Goal: Task Accomplishment & Management: Use online tool/utility

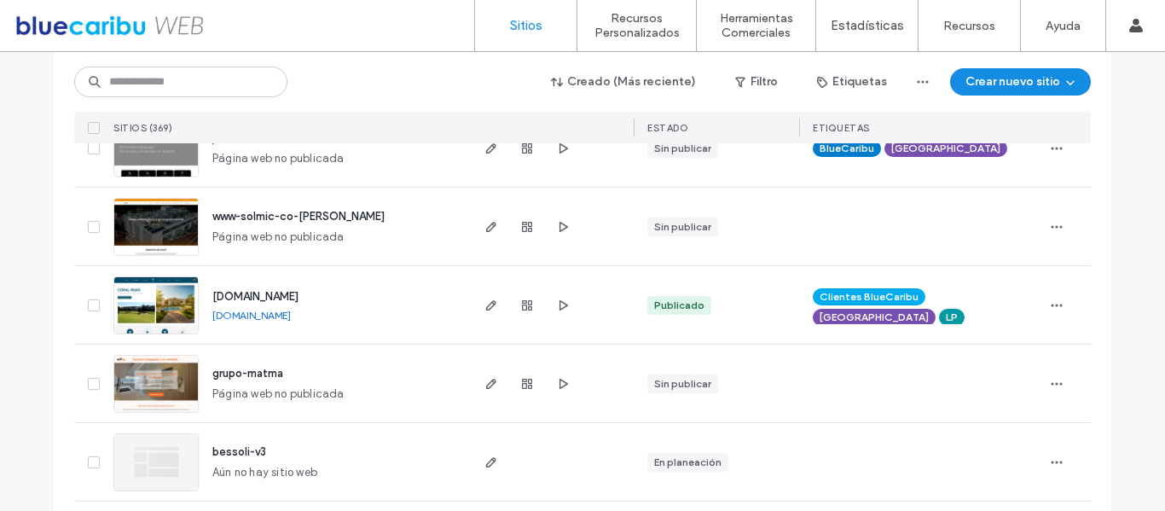
scroll to position [182, 0]
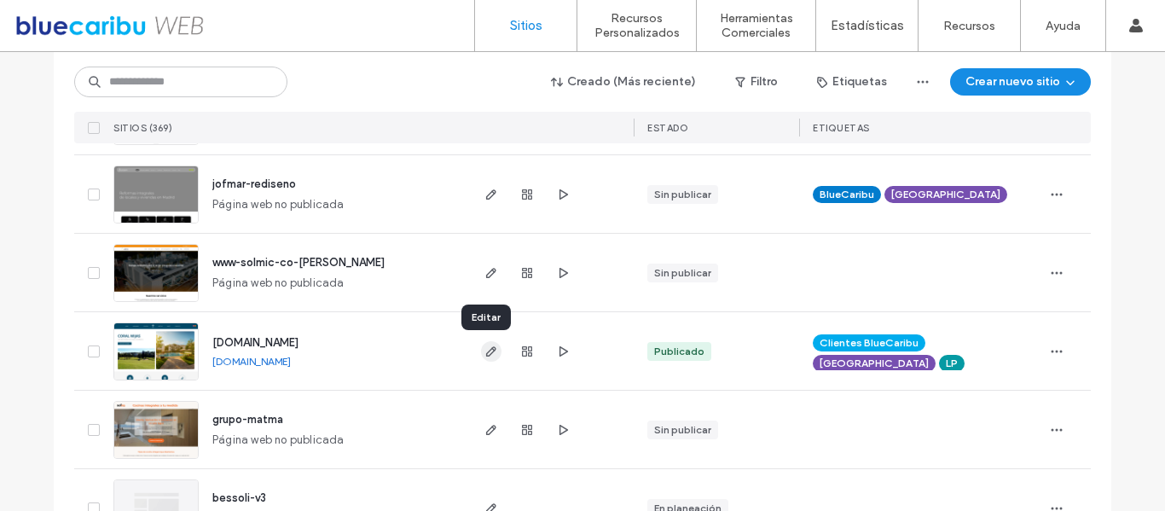
click at [493, 345] on span "button" at bounding box center [491, 351] width 20 height 20
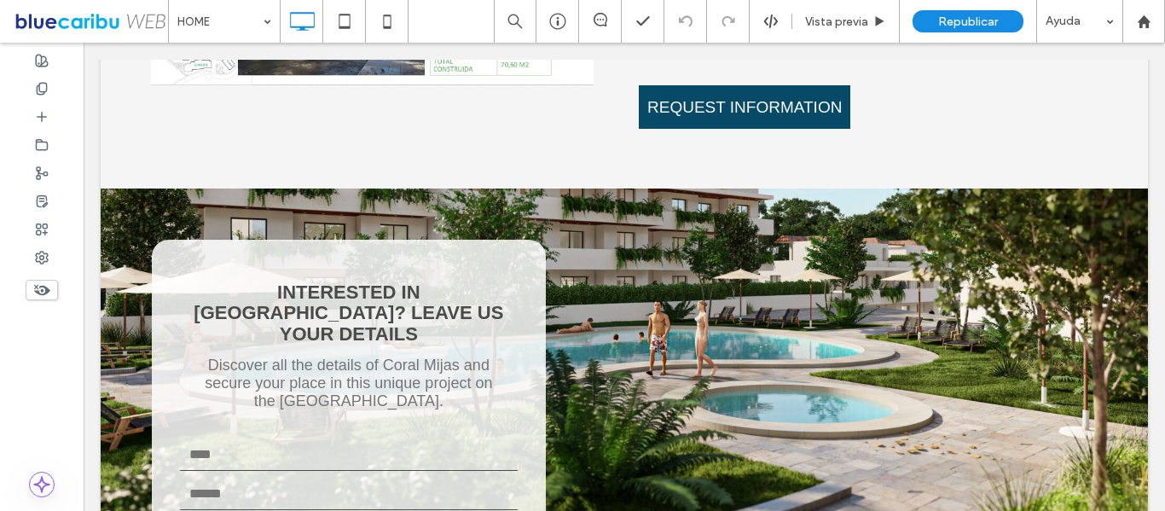
scroll to position [5257, 0]
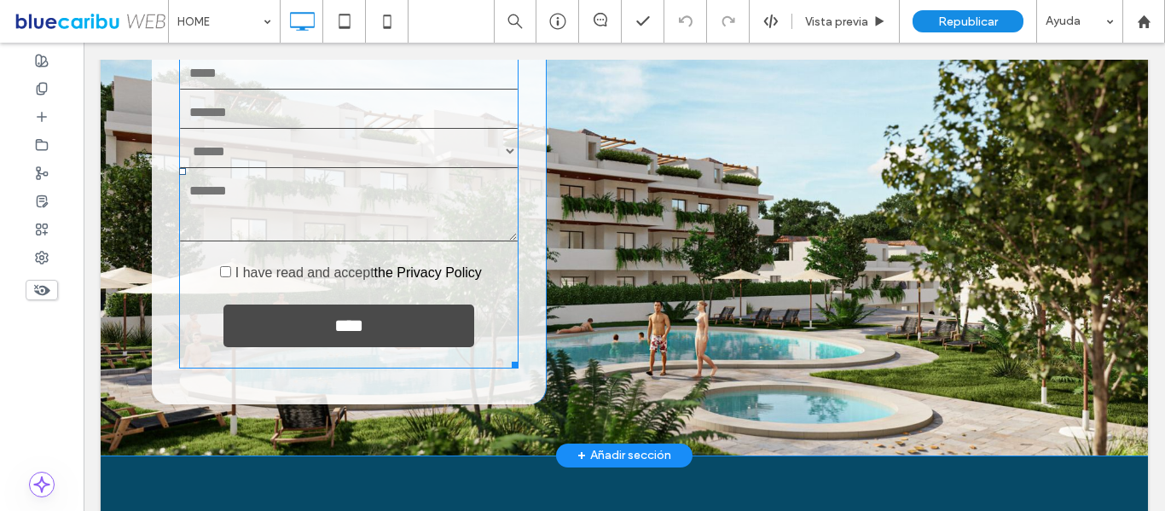
click at [436, 211] on span at bounding box center [348, 171] width 339 height 394
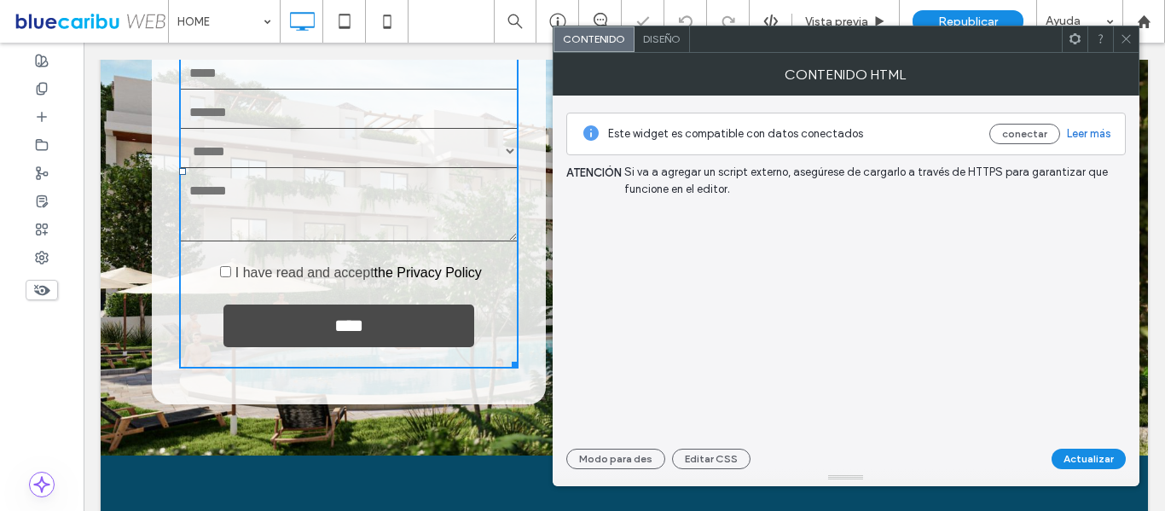
click at [651, 38] on span "Diseño" at bounding box center [662, 38] width 38 height 13
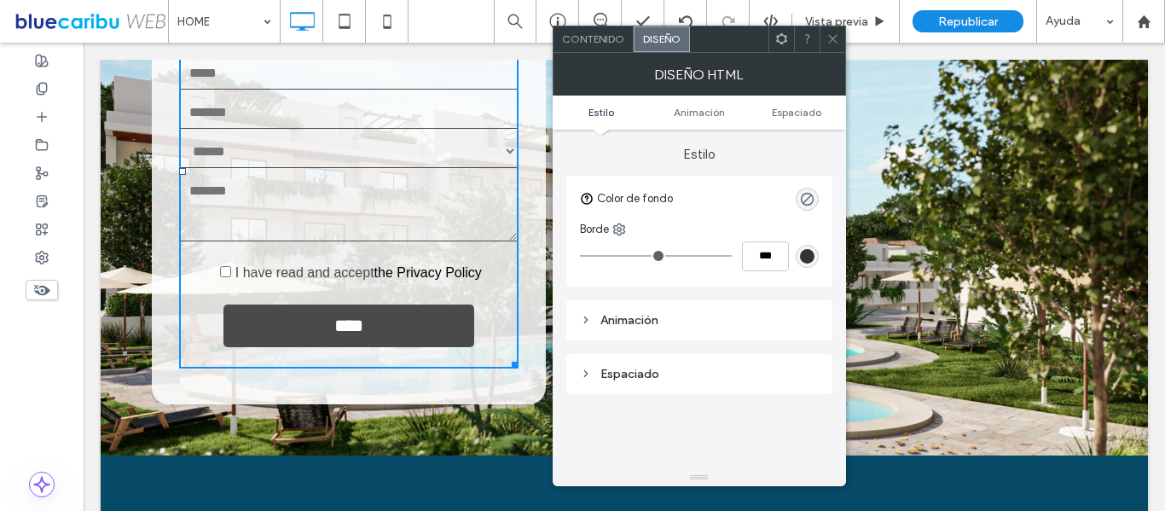
click at [591, 327] on div "Animación" at bounding box center [699, 320] width 239 height 14
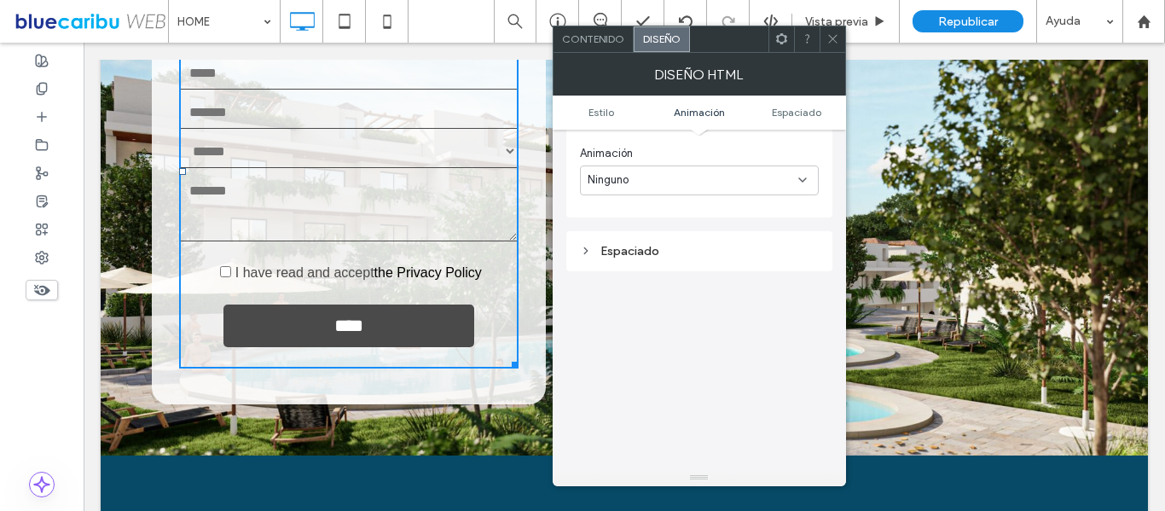
scroll to position [327, 0]
click at [584, 256] on icon at bounding box center [586, 250] width 12 height 12
type textarea "***"
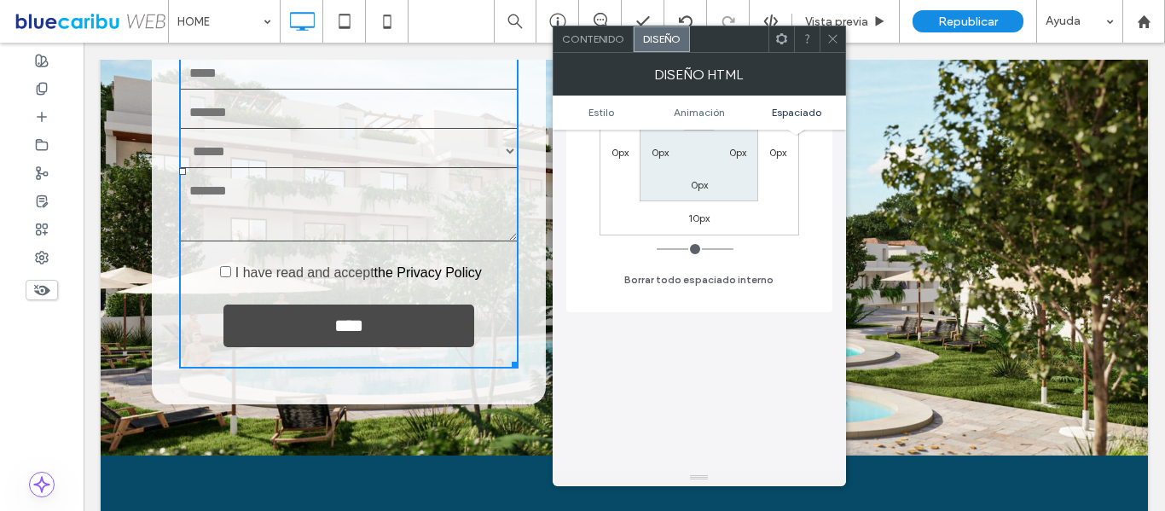
scroll to position [497, 0]
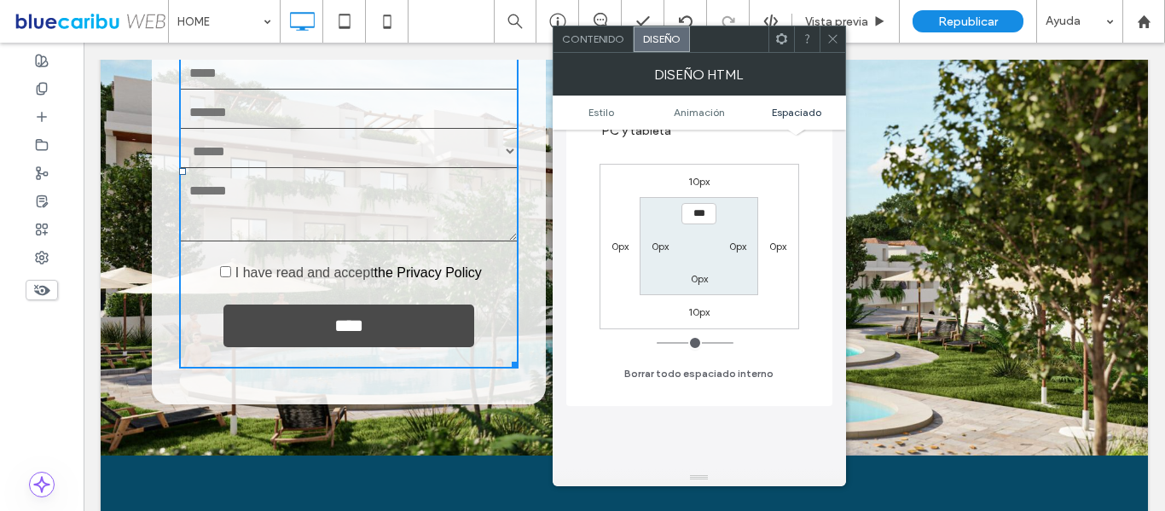
click at [608, 32] on span "Contenido" at bounding box center [593, 38] width 62 height 13
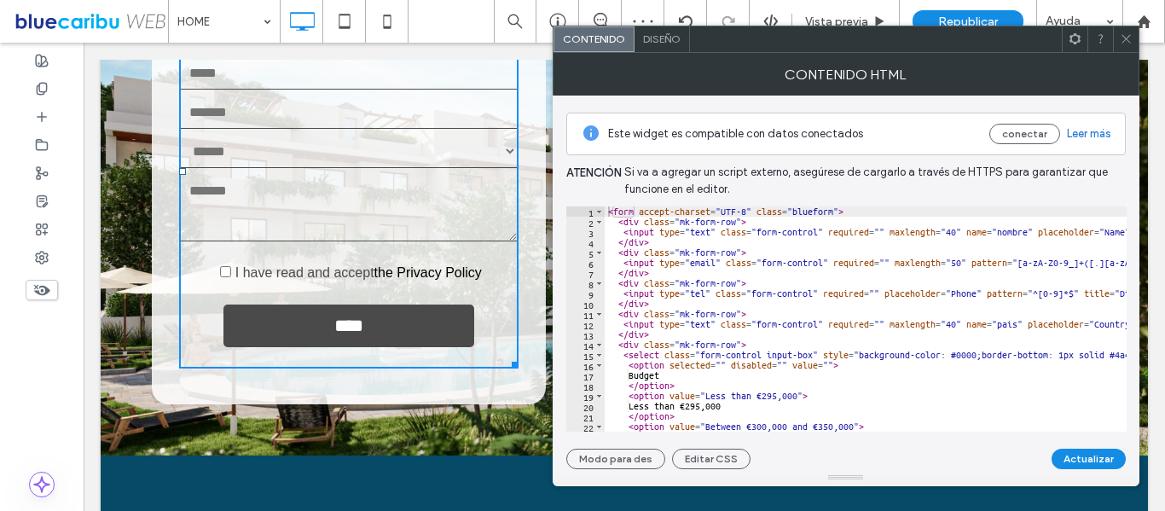
click at [1123, 40] on icon at bounding box center [1126, 38] width 13 height 13
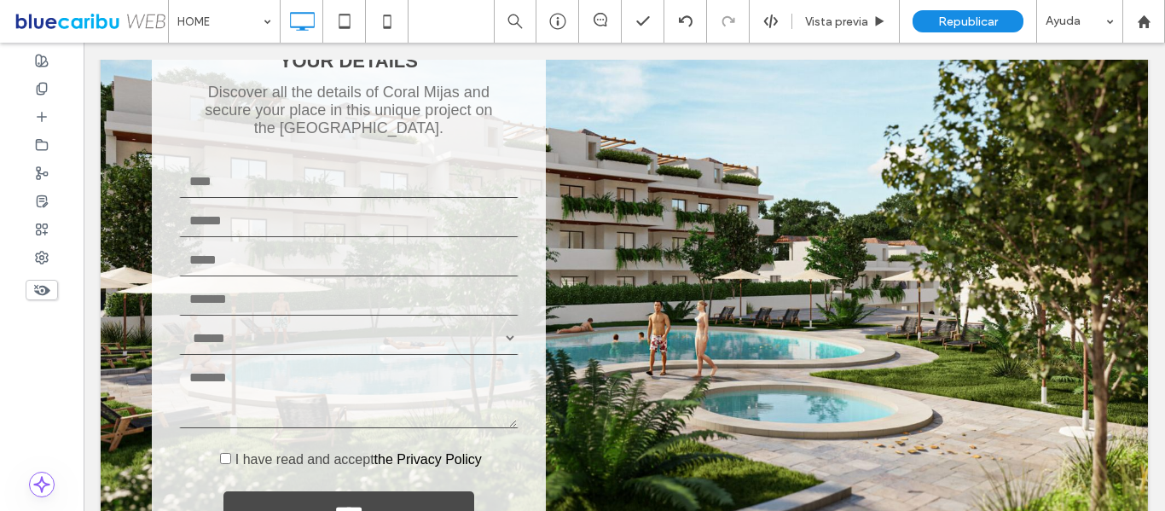
scroll to position [5091, 0]
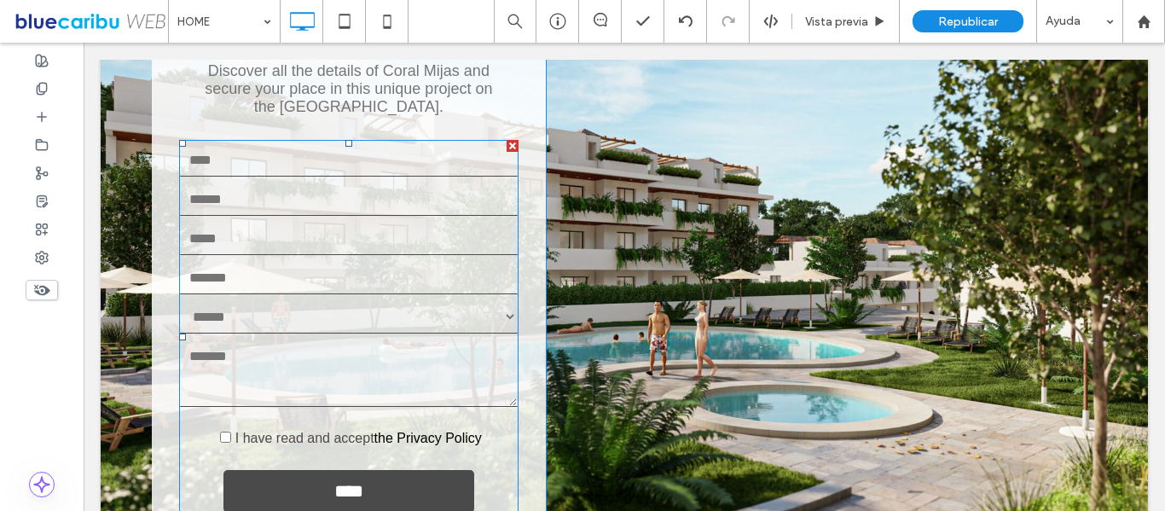
click at [474, 384] on span at bounding box center [348, 337] width 339 height 394
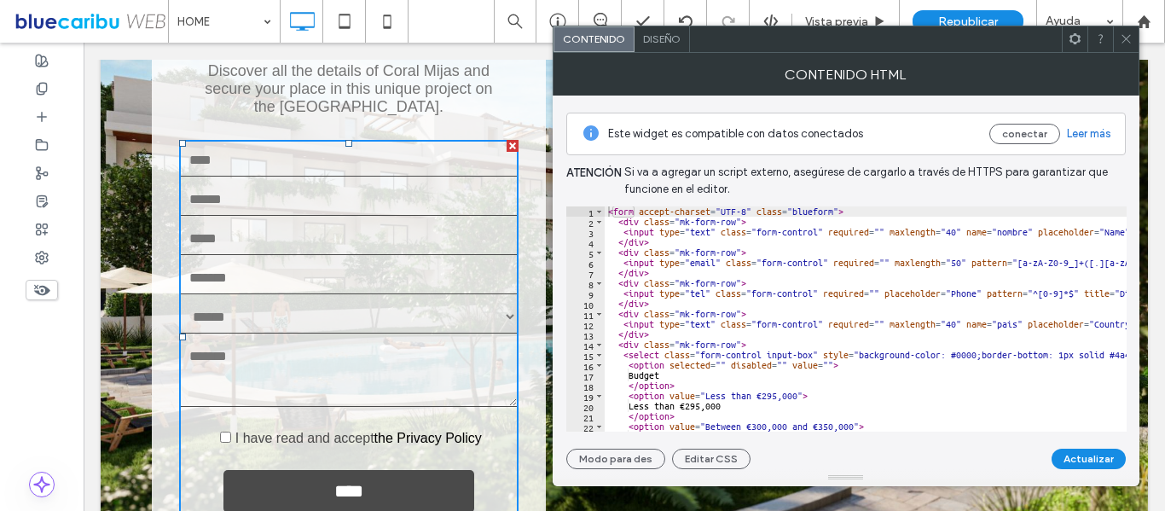
click at [1128, 39] on icon at bounding box center [1126, 38] width 13 height 13
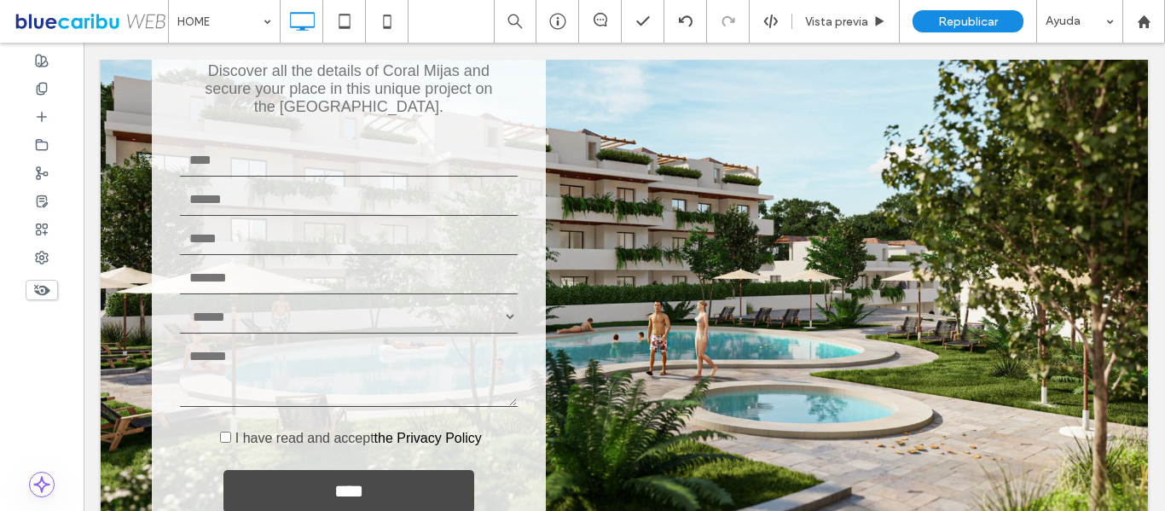
click at [768, 168] on div "Click To Paste" at bounding box center [821, 257] width 551 height 624
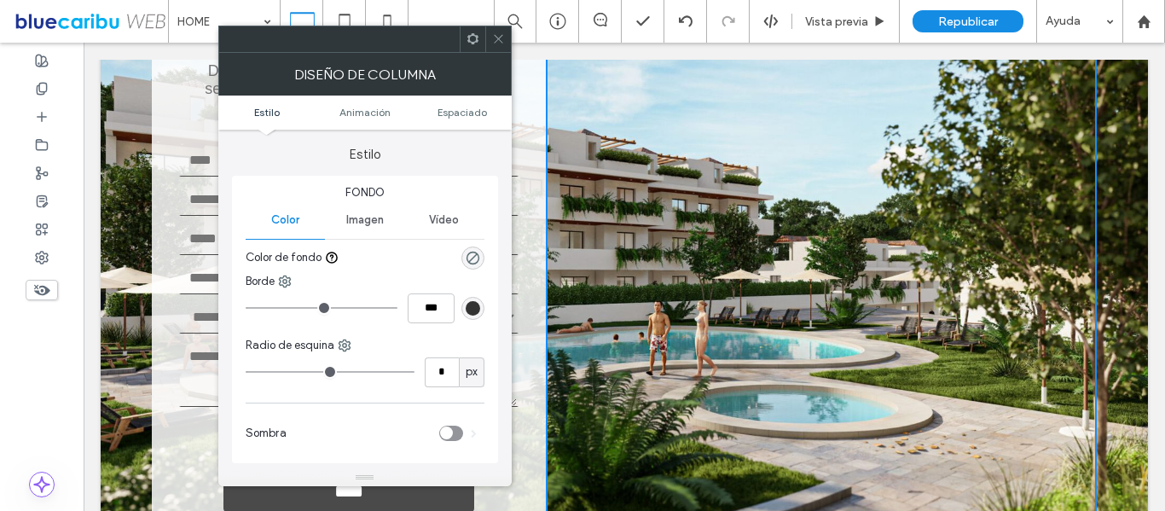
click at [296, 233] on div "Color" at bounding box center [285, 220] width 79 height 38
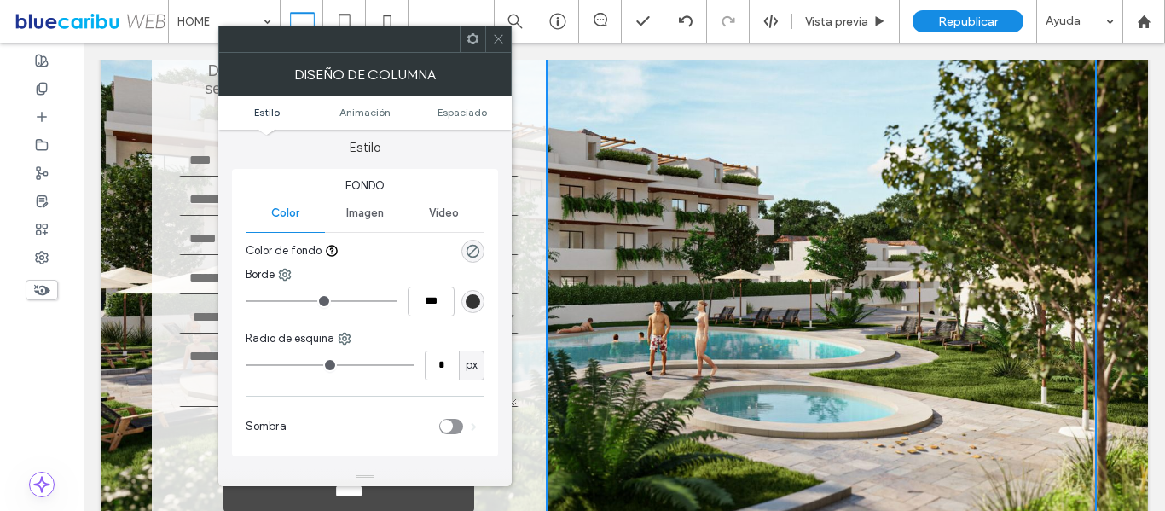
scroll to position [9, 0]
click at [357, 218] on span "Imagen" at bounding box center [365, 212] width 38 height 14
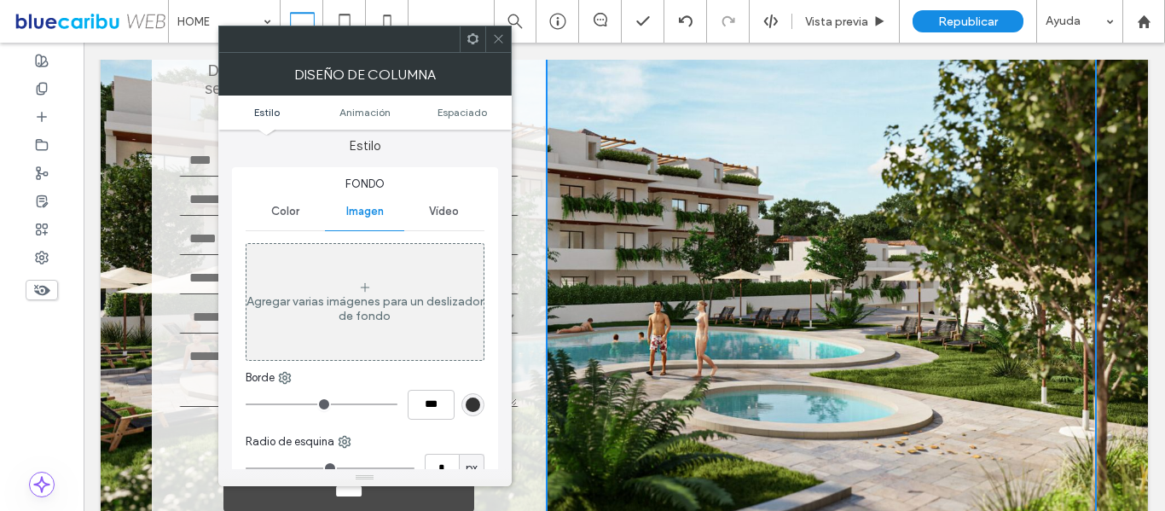
click at [435, 204] on div "Vídeo" at bounding box center [443, 212] width 79 height 38
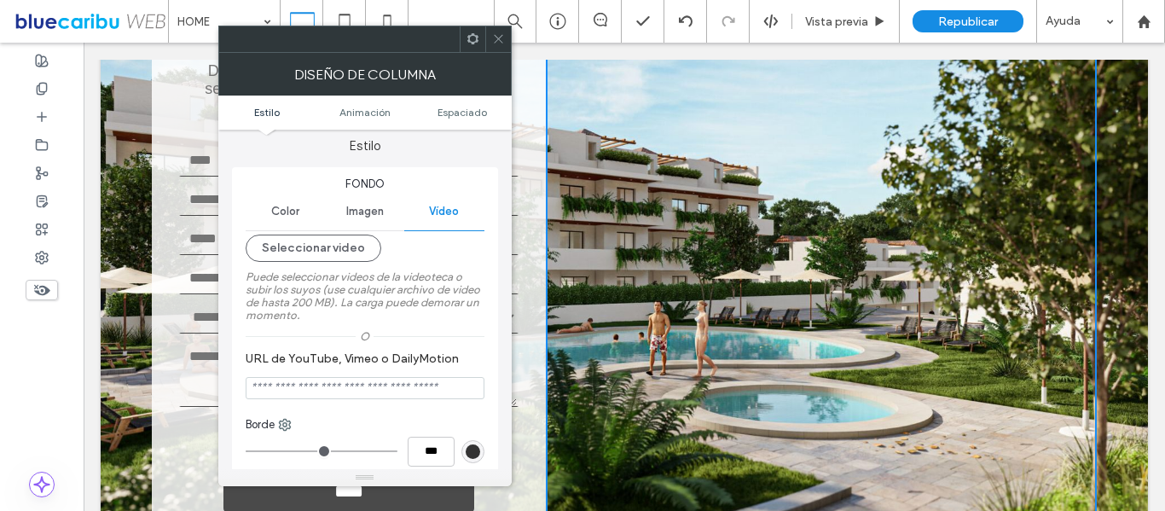
click at [526, 262] on div "**********" at bounding box center [349, 257] width 394 height 624
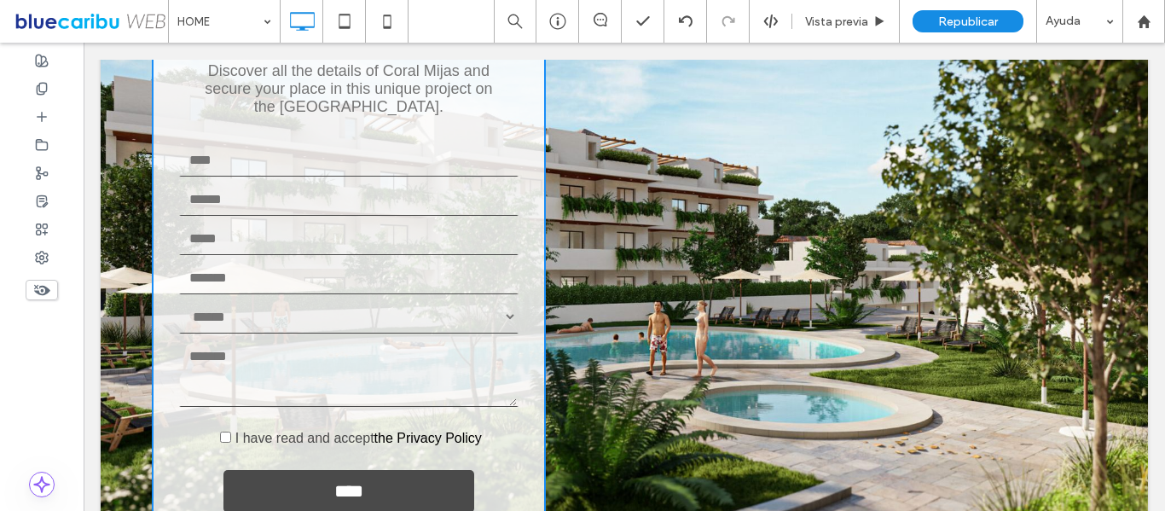
type input "**"
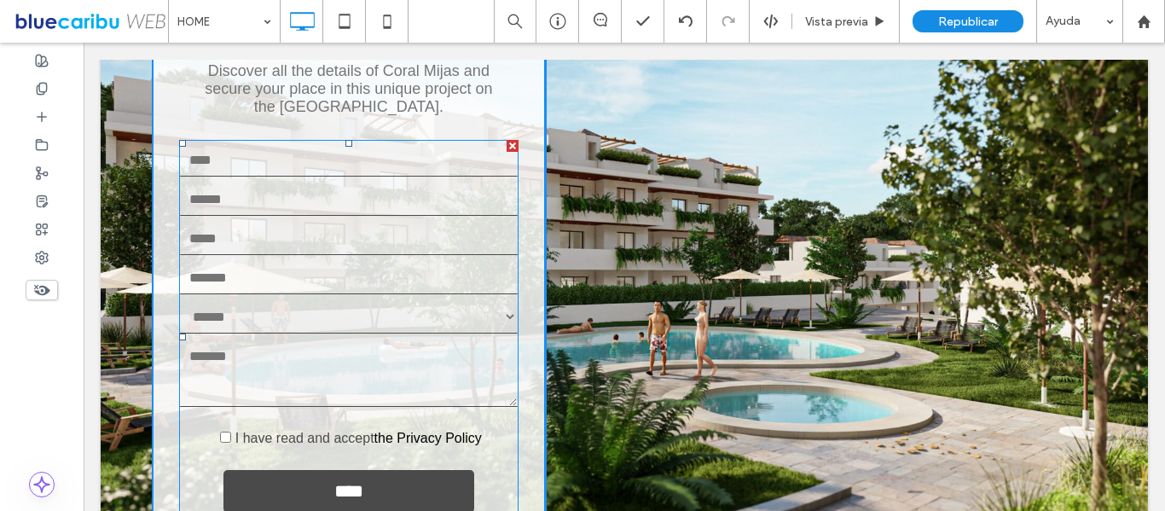
click at [507, 350] on span at bounding box center [348, 337] width 339 height 394
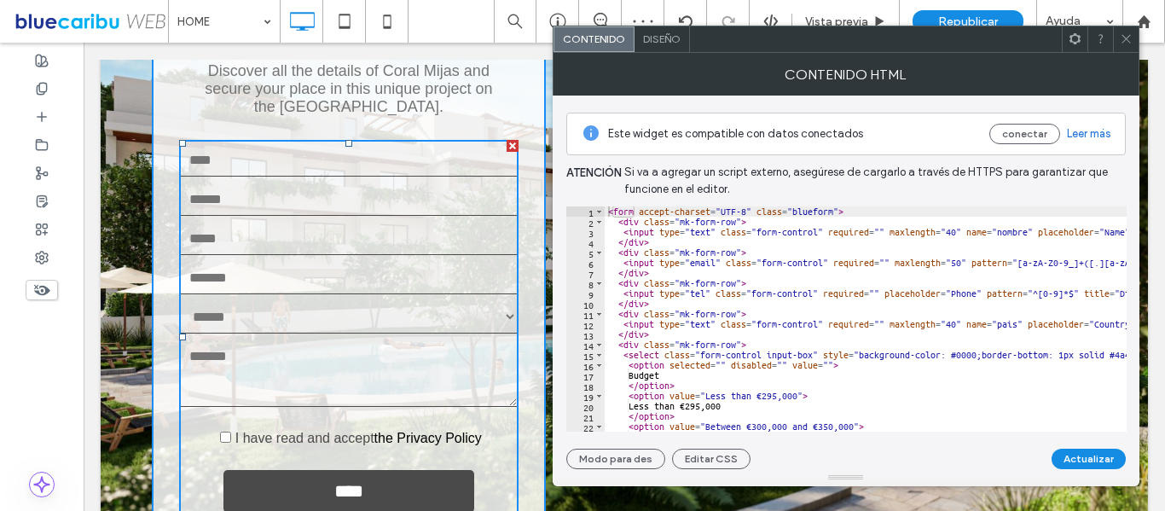
click at [1121, 40] on icon at bounding box center [1126, 38] width 13 height 13
